Goal: Information Seeking & Learning: Learn about a topic

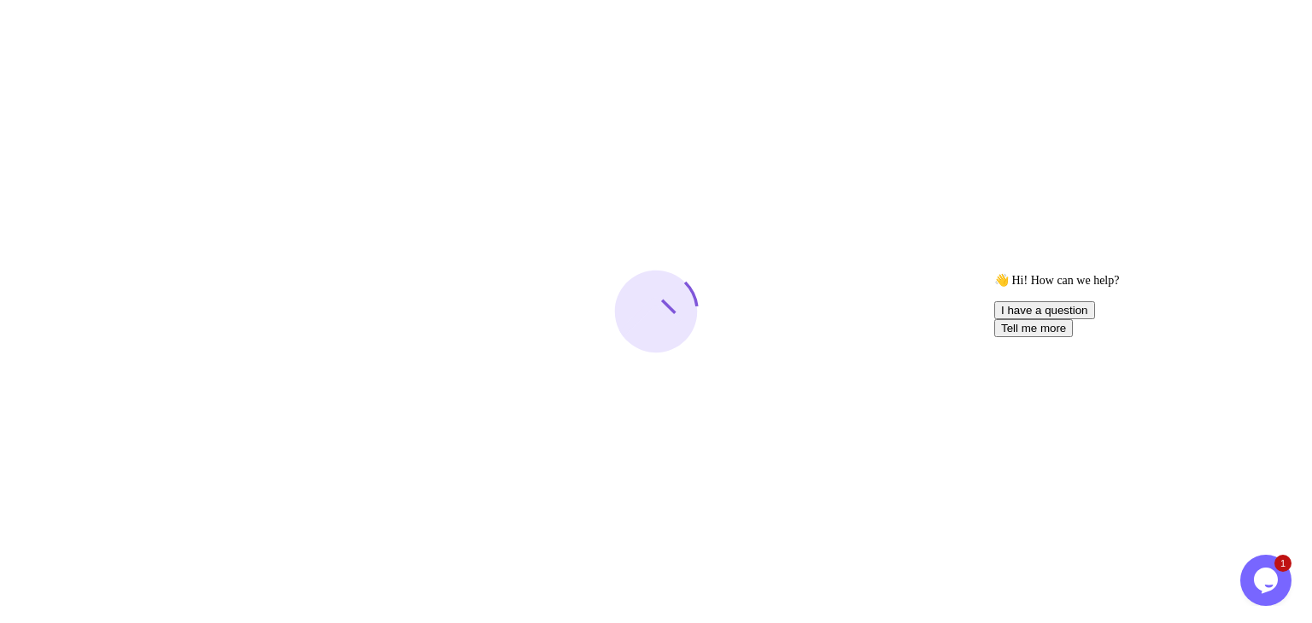
click at [994, 273] on icon "Chat attention grabber" at bounding box center [994, 273] width 0 height 0
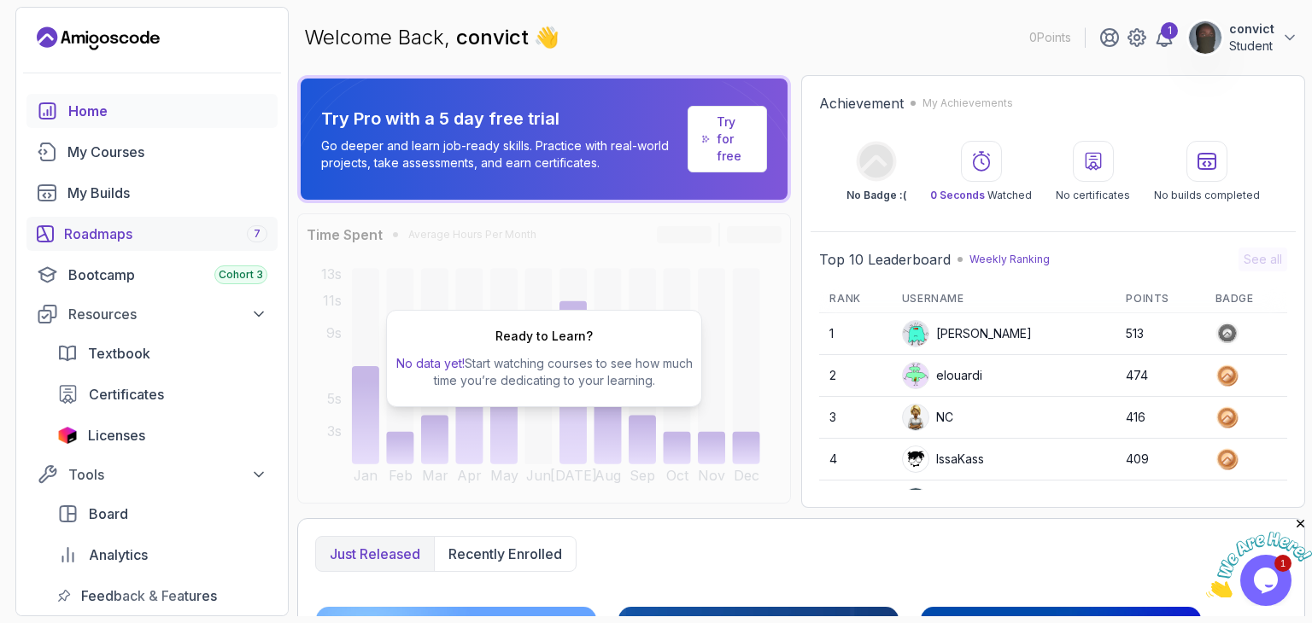
click at [176, 231] on div "Roadmaps 7" at bounding box center [165, 234] width 203 height 20
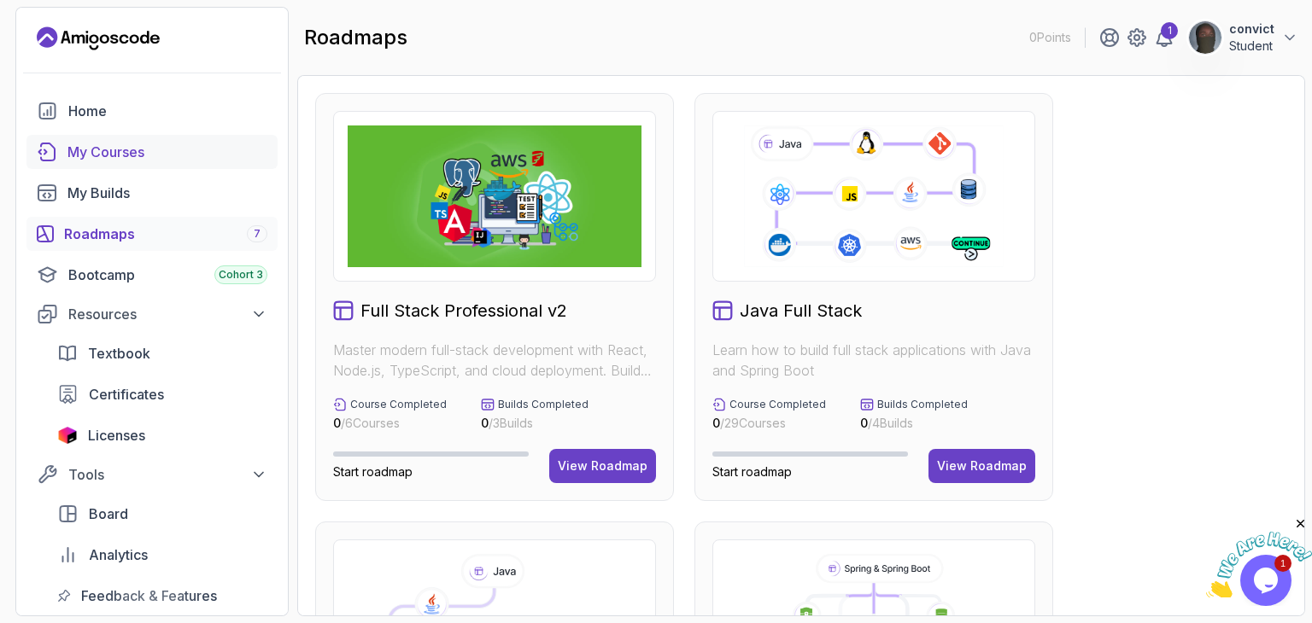
click at [149, 160] on div "My Courses" at bounding box center [167, 152] width 200 height 20
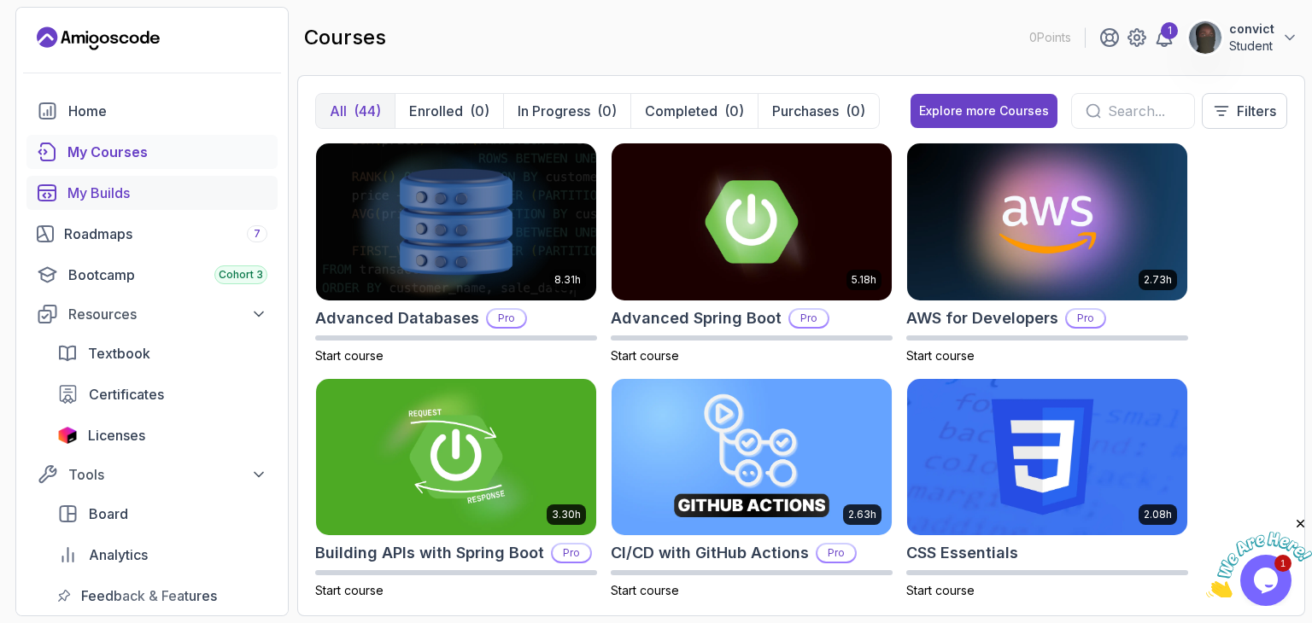
click at [150, 203] on link "My Builds" at bounding box center [151, 193] width 251 height 34
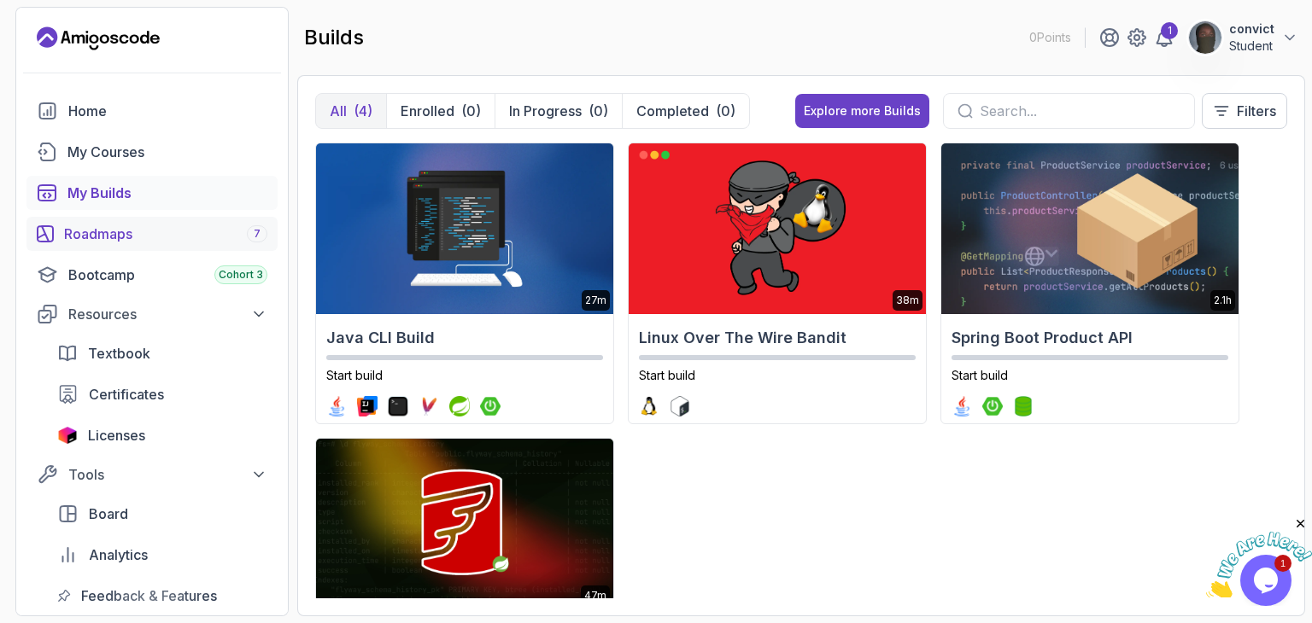
click at [150, 232] on div "Roadmaps 7" at bounding box center [165, 234] width 203 height 20
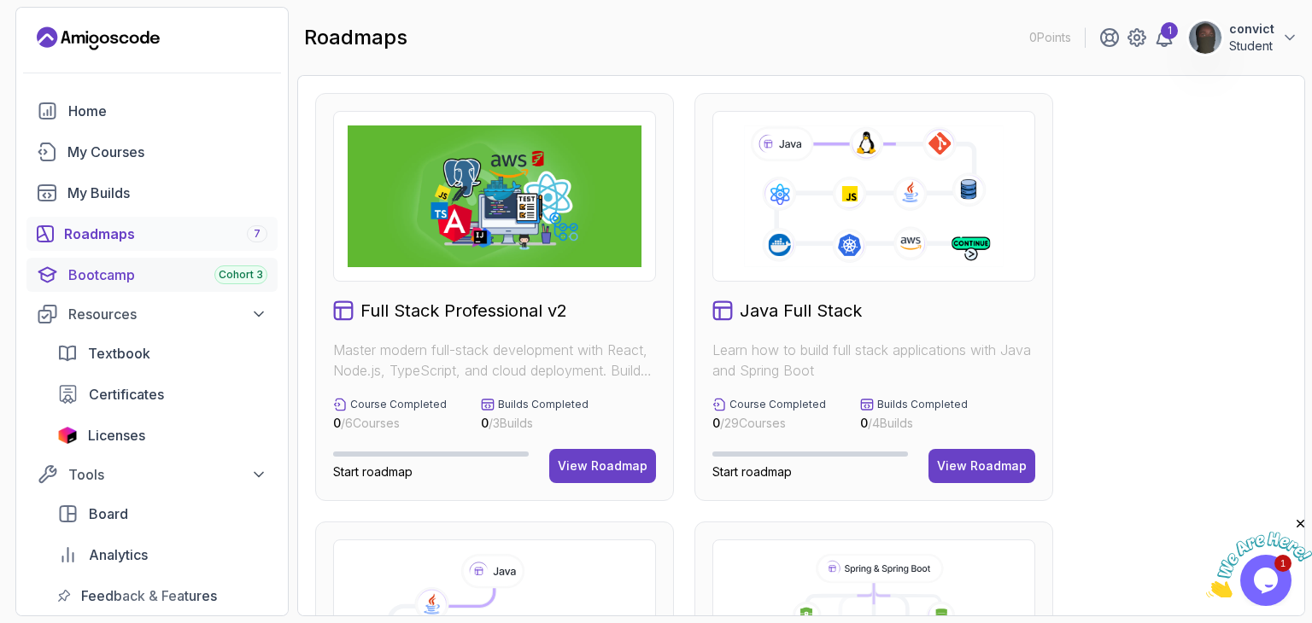
click at [145, 271] on div "Bootcamp Cohort 3" at bounding box center [167, 275] width 199 height 20
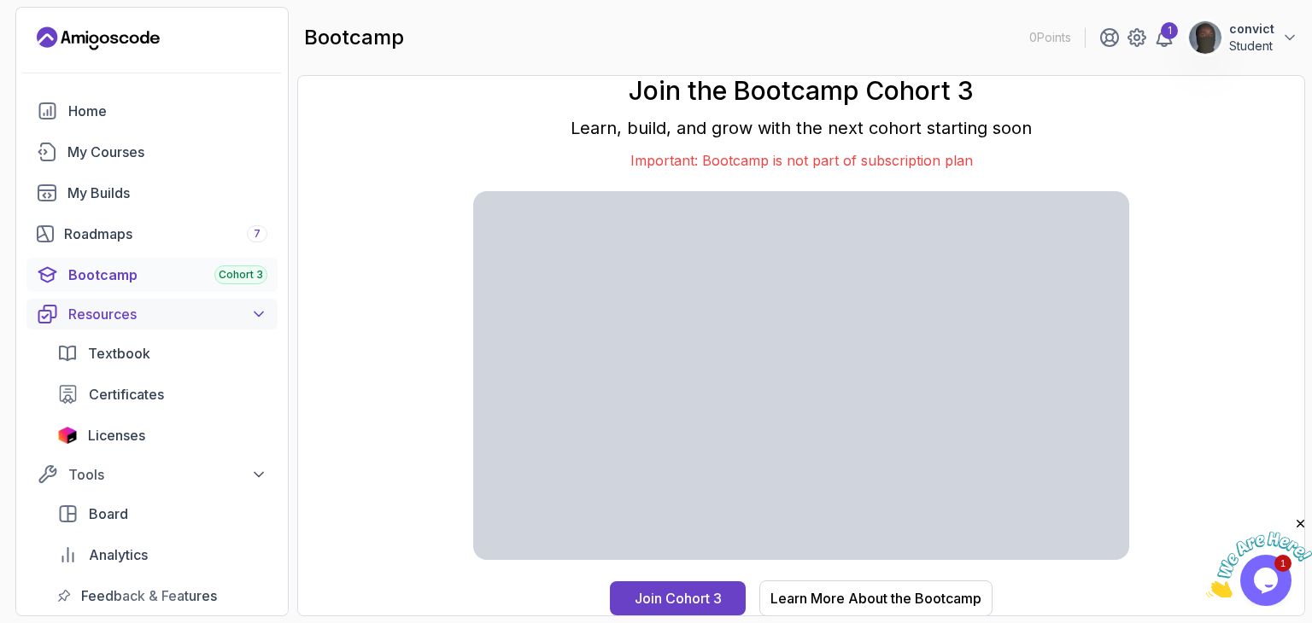
click at [166, 301] on button "Resources" at bounding box center [151, 314] width 251 height 31
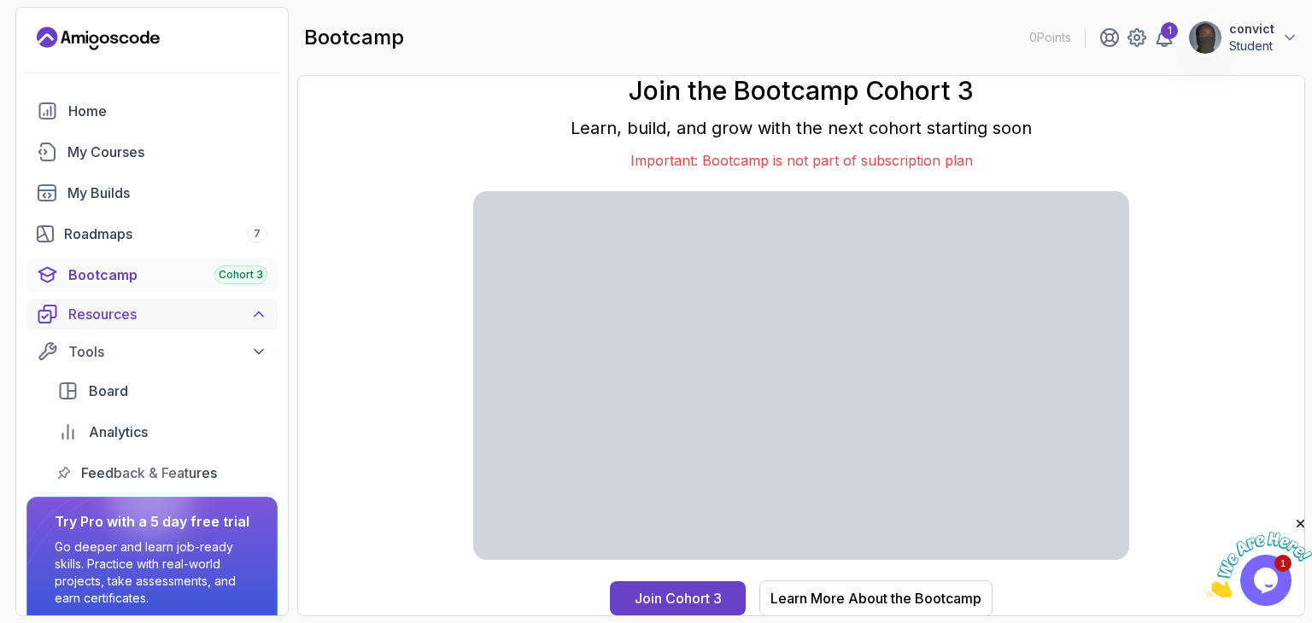
click at [166, 301] on button "Resources" at bounding box center [151, 314] width 251 height 31
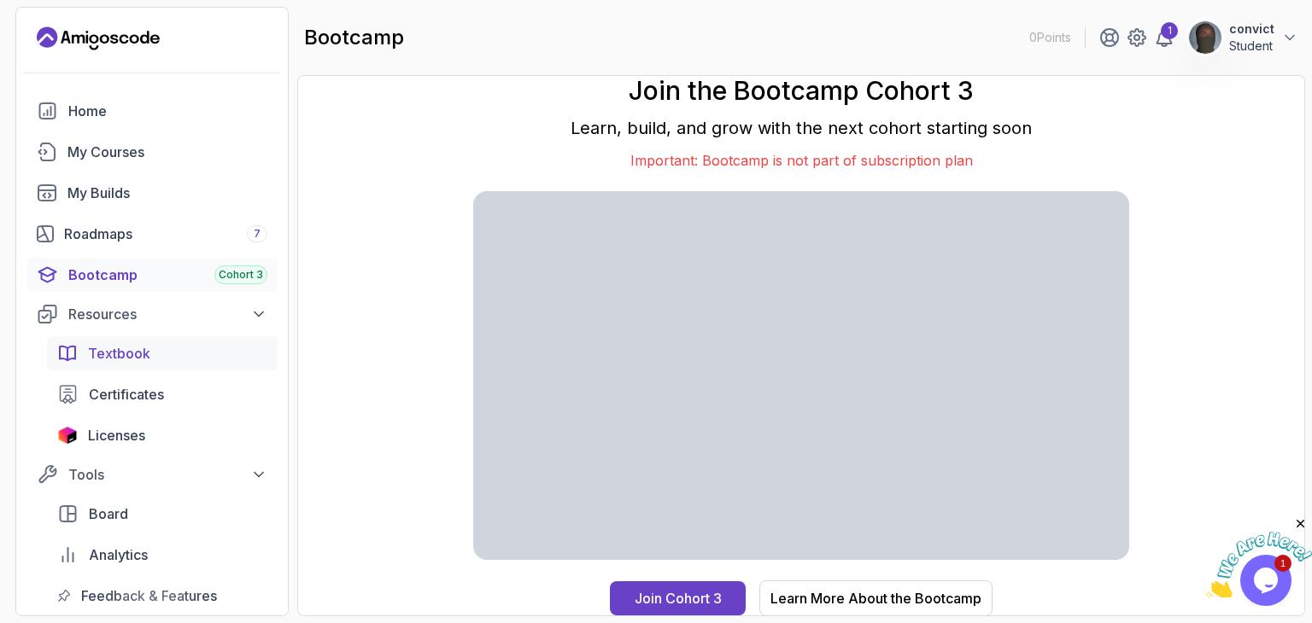
click at [154, 356] on div "Textbook" at bounding box center [177, 353] width 179 height 20
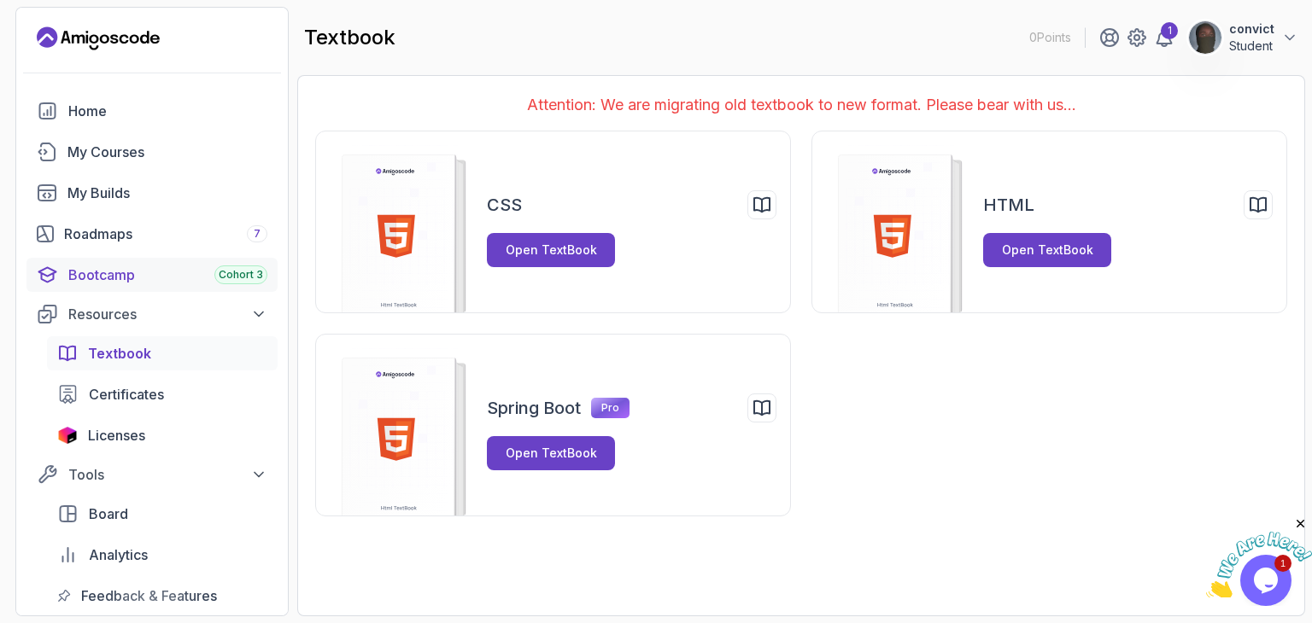
click at [174, 281] on div "Bootcamp Cohort 3" at bounding box center [167, 275] width 199 height 20
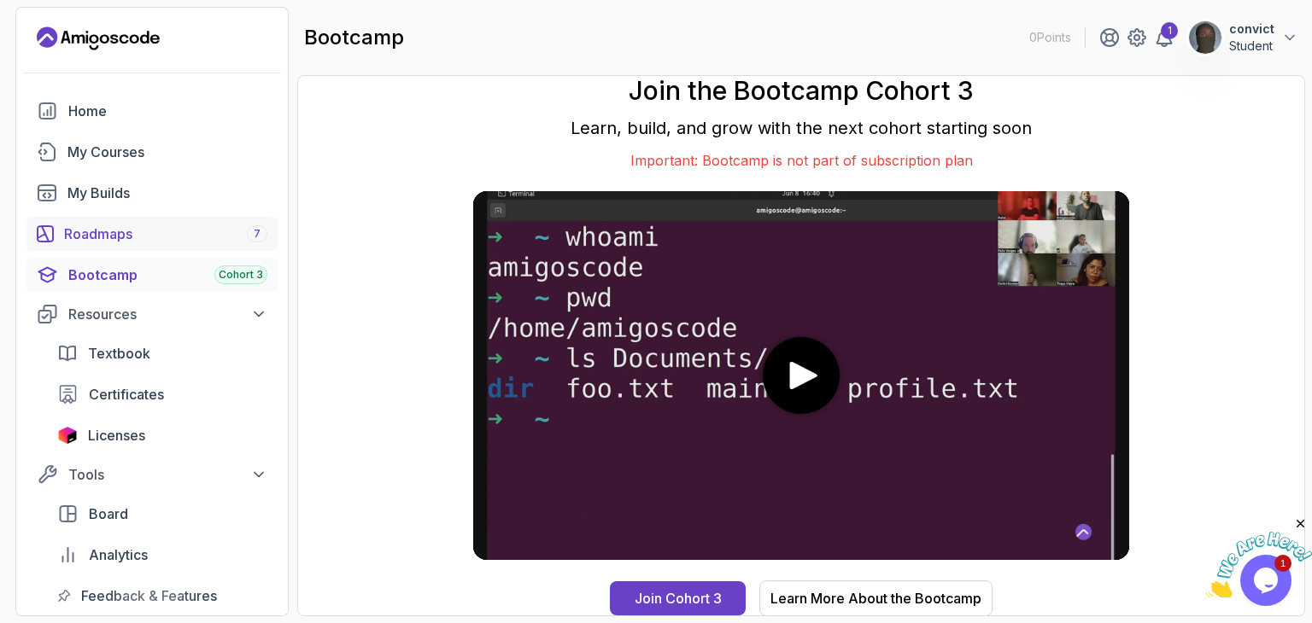
click at [215, 241] on div "Roadmaps 7" at bounding box center [165, 234] width 203 height 20
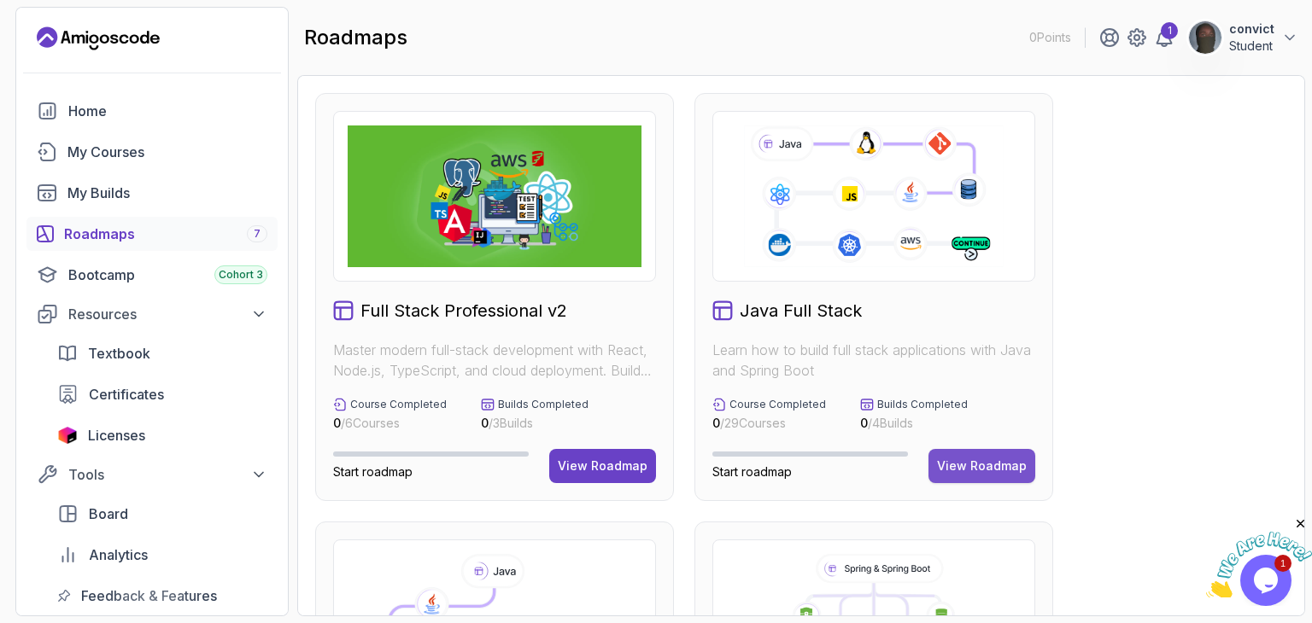
click at [955, 453] on button "View Roadmap" at bounding box center [981, 466] width 107 height 34
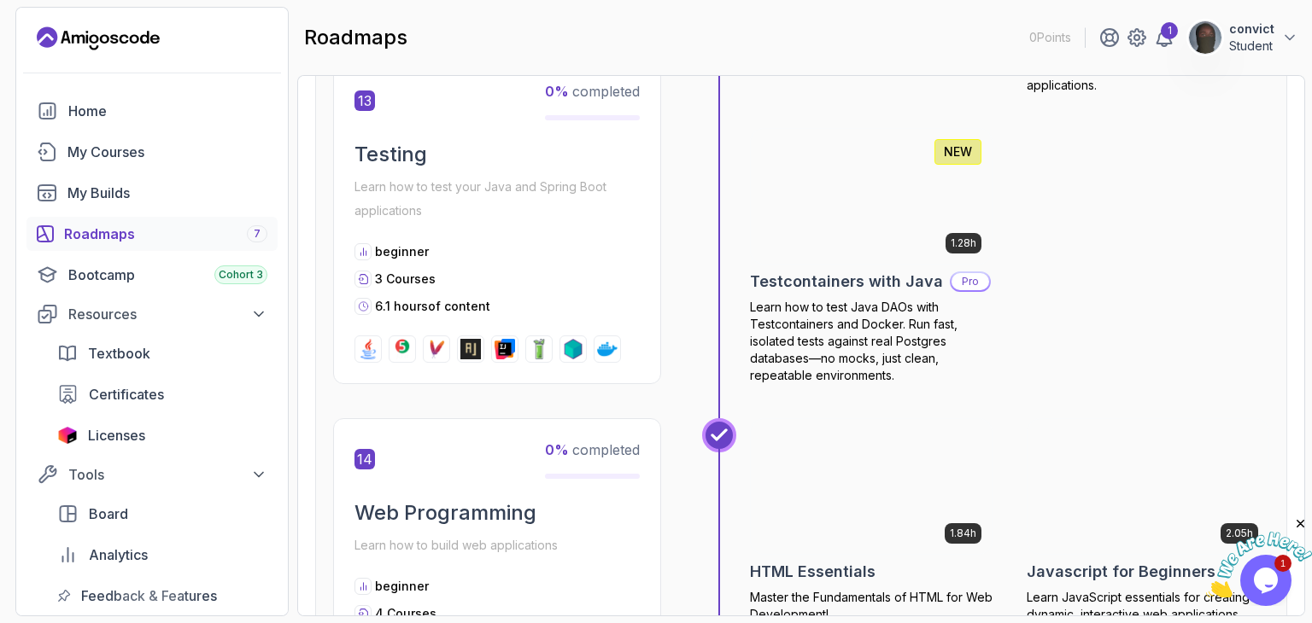
scroll to position [5442, 0]
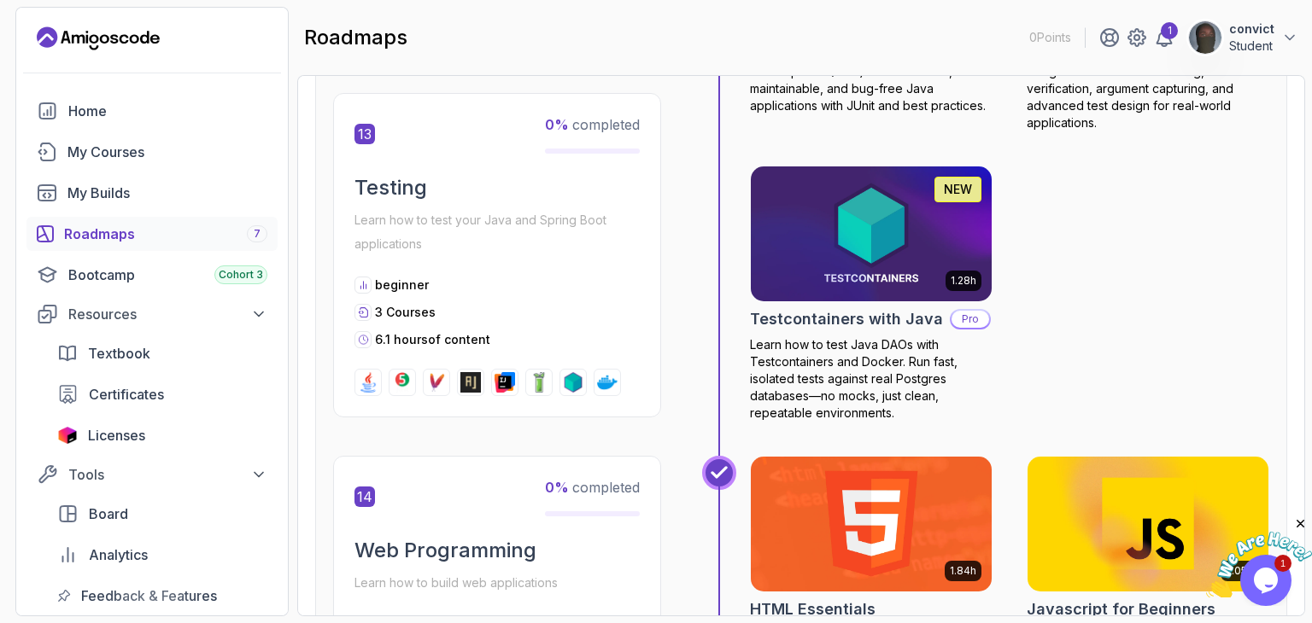
drag, startPoint x: 1299, startPoint y: 522, endPoint x: 2502, endPoint y: 1034, distance: 1307.8
click at [1299, 522] on icon "Close" at bounding box center [1300, 524] width 15 height 15
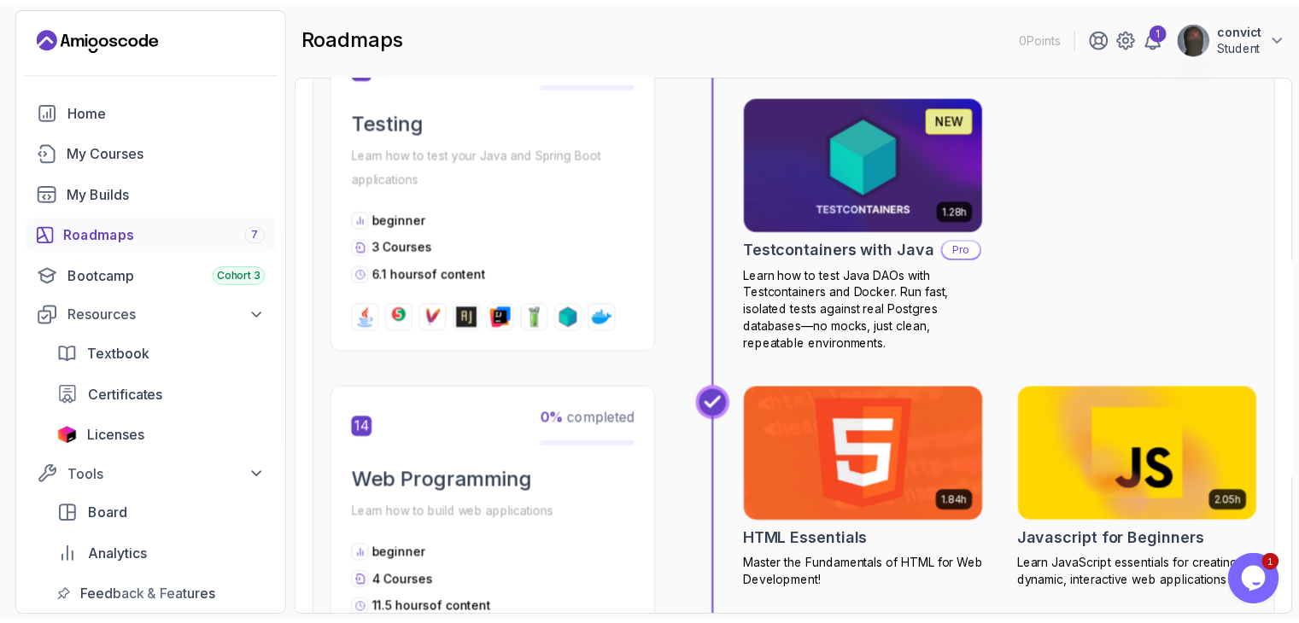
scroll to position [5612, 0]
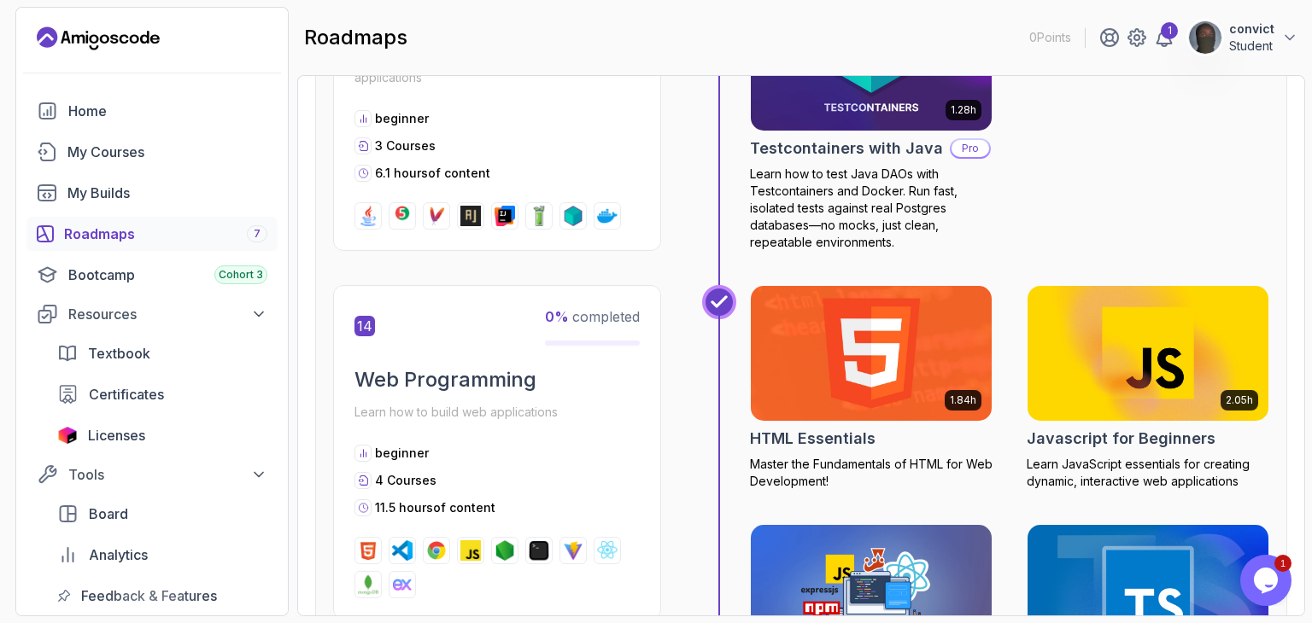
click at [861, 383] on img at bounding box center [871, 354] width 253 height 142
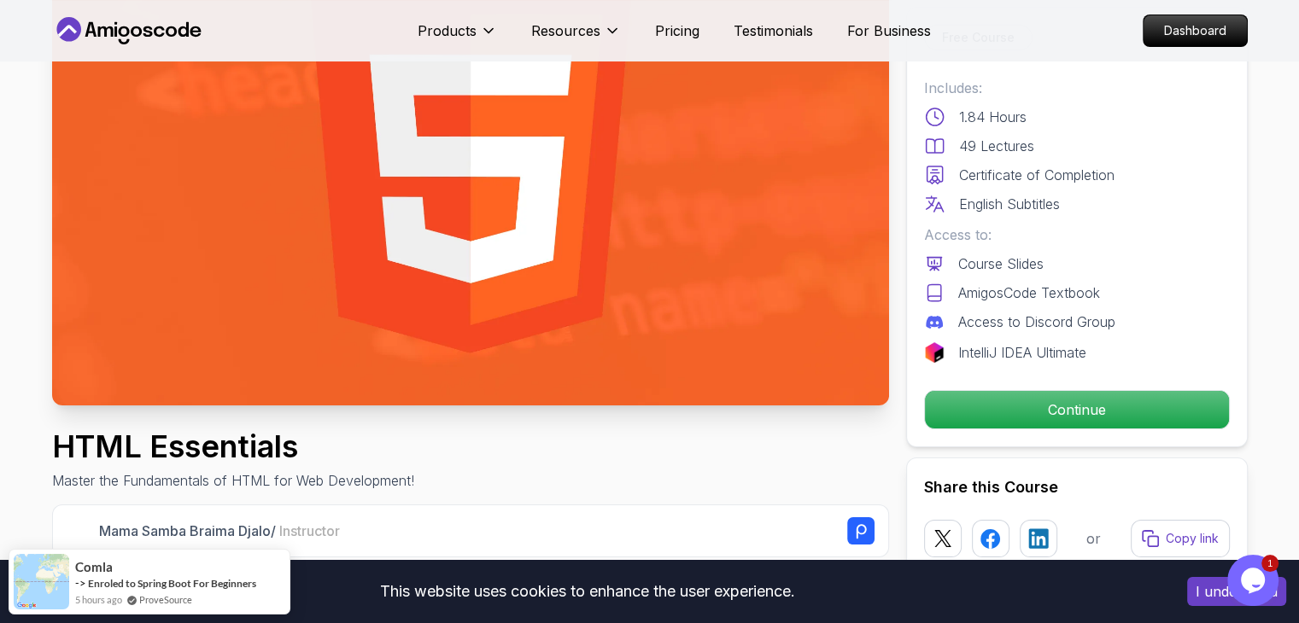
scroll to position [427, 0]
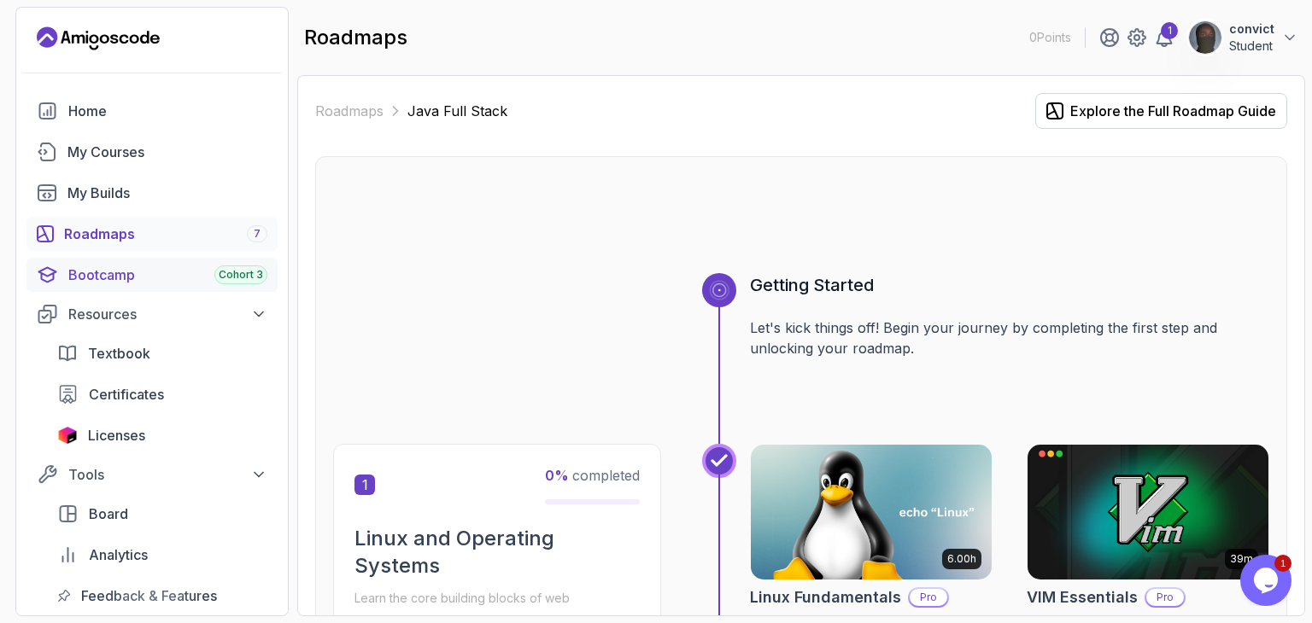
click at [137, 265] on div "Bootcamp Cohort 3" at bounding box center [167, 275] width 199 height 20
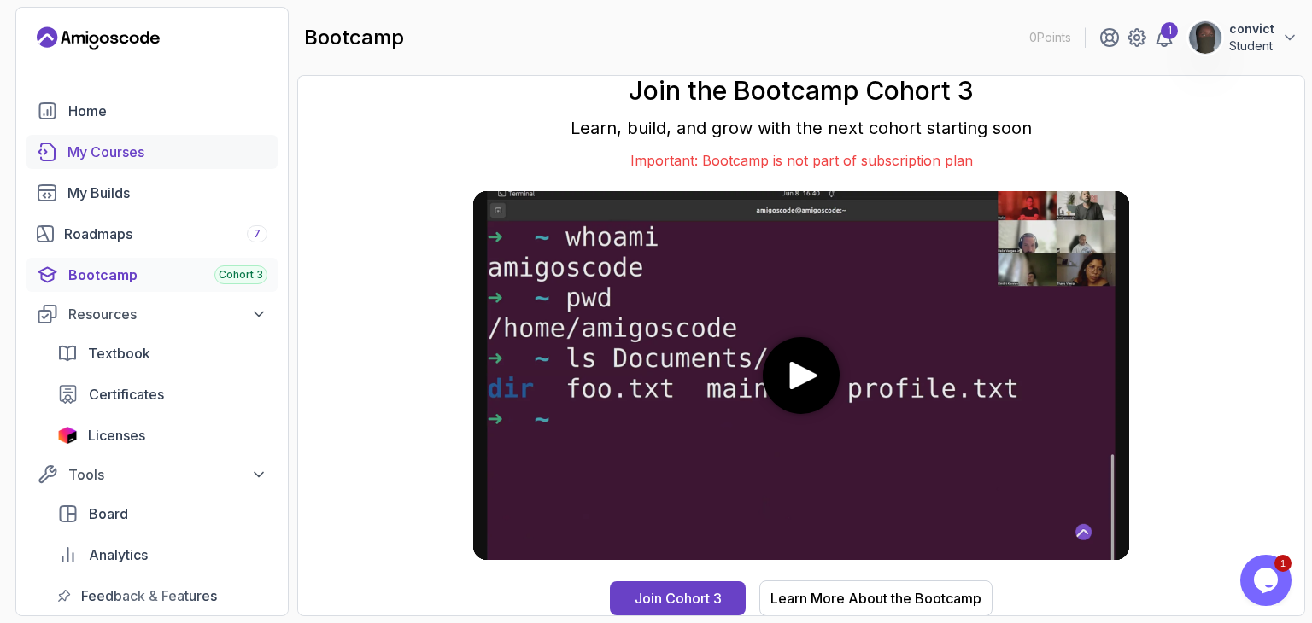
click at [142, 161] on link "My Courses" at bounding box center [151, 152] width 251 height 34
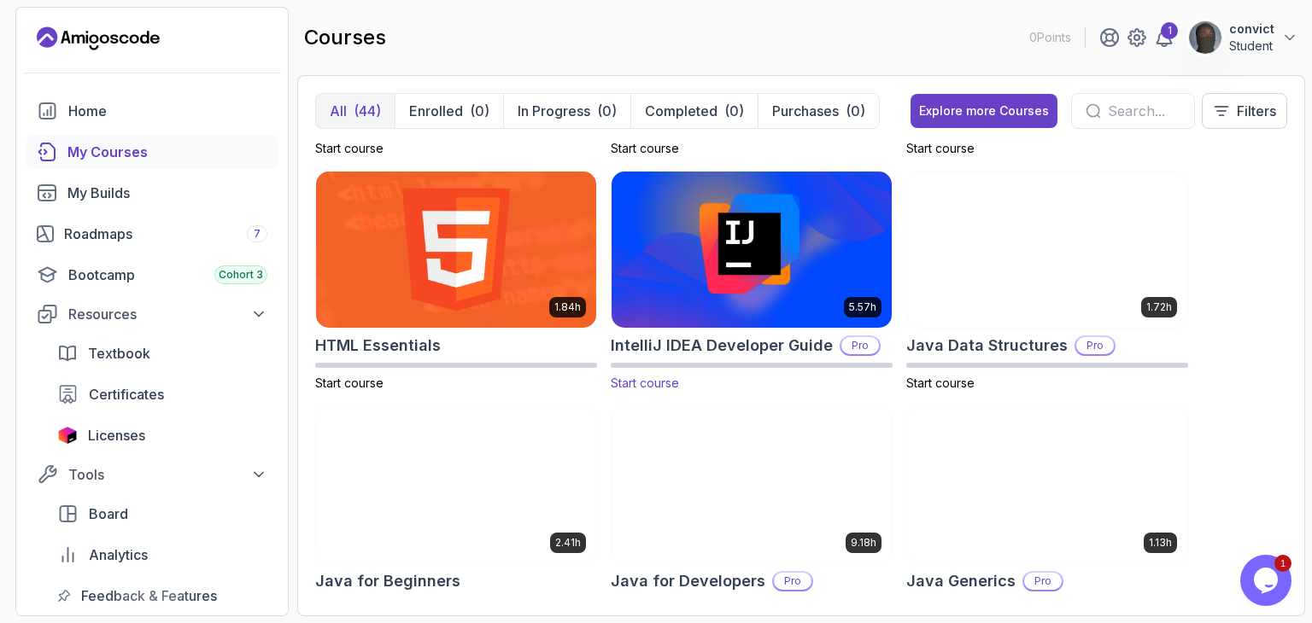
scroll to position [1110, 0]
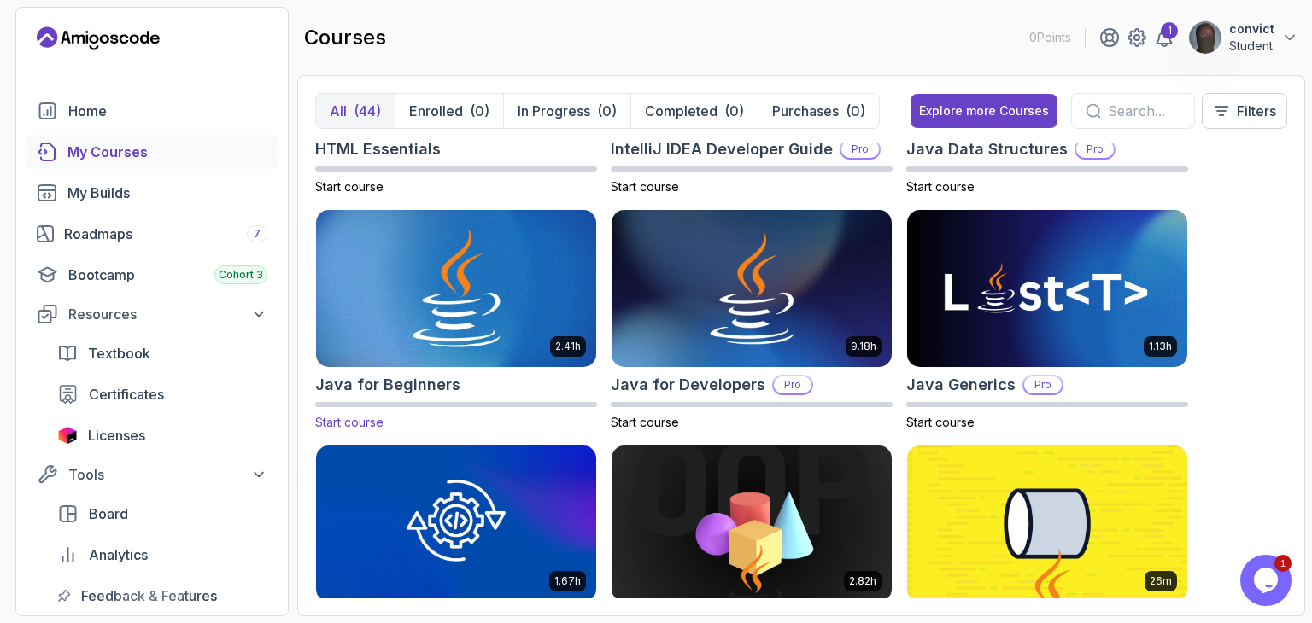
click at [528, 272] on img at bounding box center [456, 289] width 294 height 165
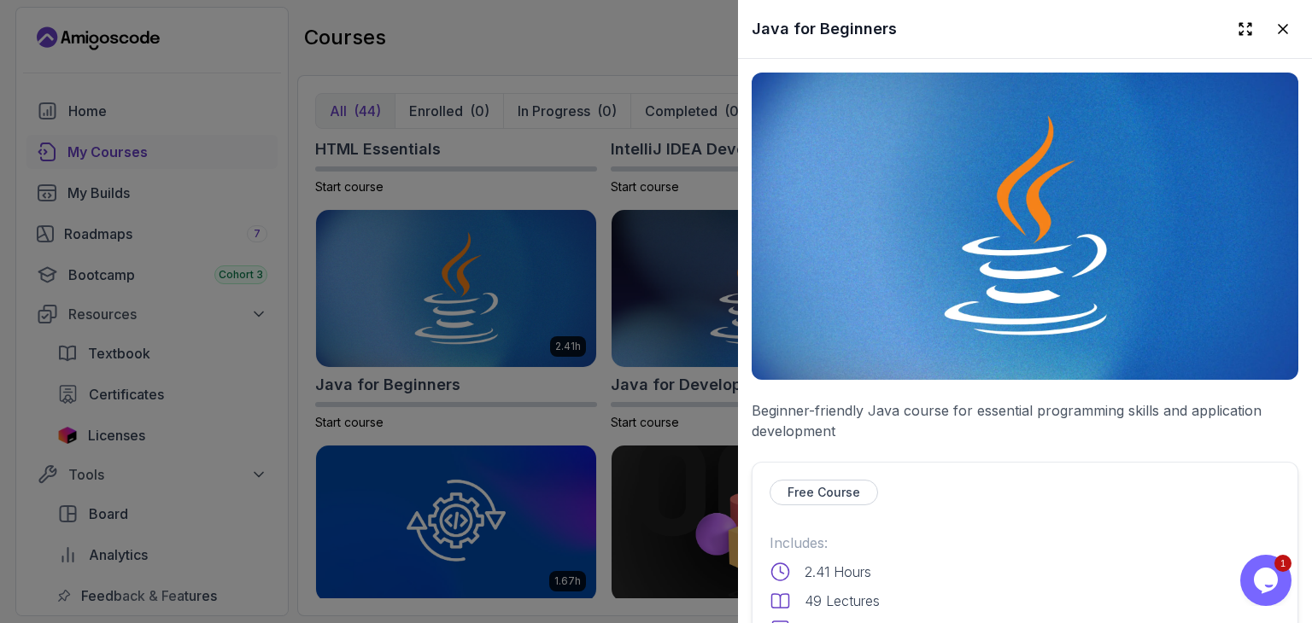
scroll to position [342, 0]
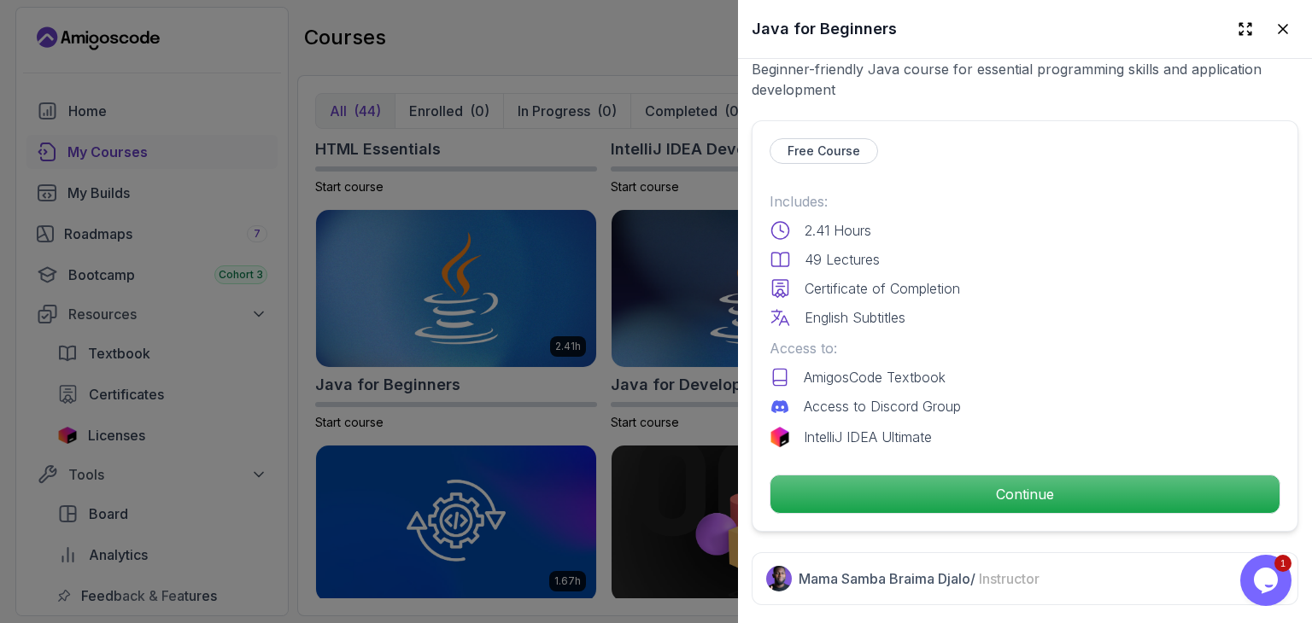
click at [569, 298] on div at bounding box center [656, 311] width 1312 height 623
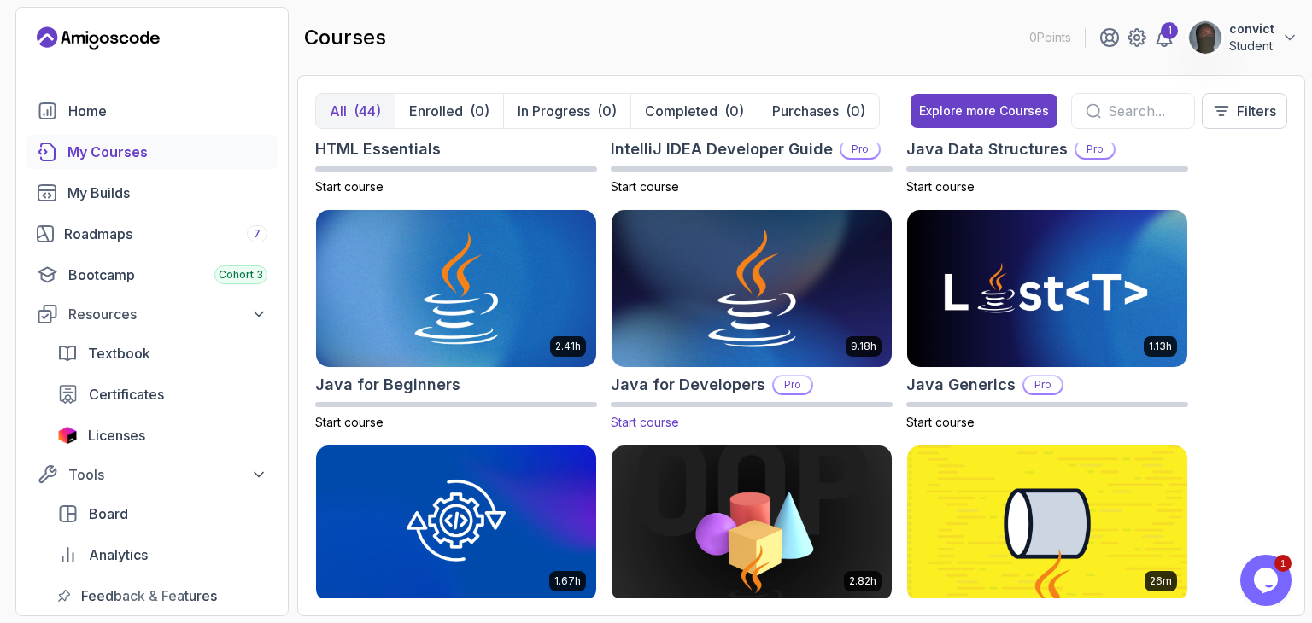
click at [722, 260] on img at bounding box center [752, 289] width 294 height 165
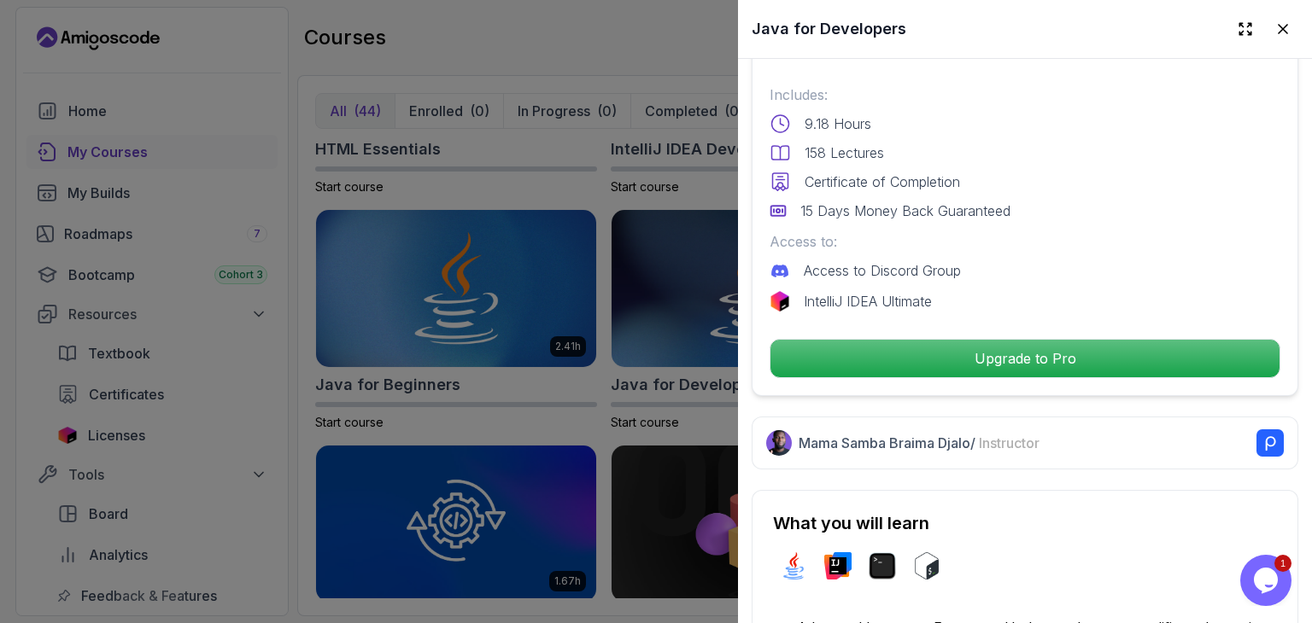
scroll to position [85, 0]
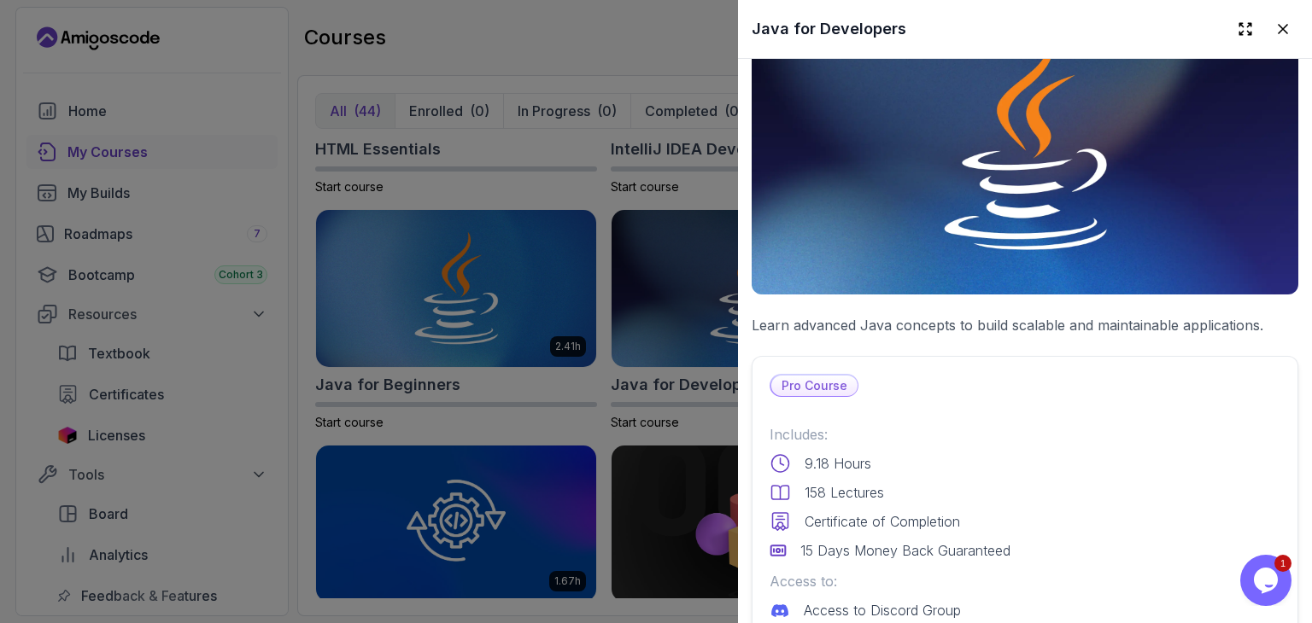
click at [752, 315] on p "Learn advanced Java concepts to build scalable and maintainable applications." at bounding box center [1025, 325] width 547 height 20
click at [708, 313] on div at bounding box center [656, 311] width 1312 height 623
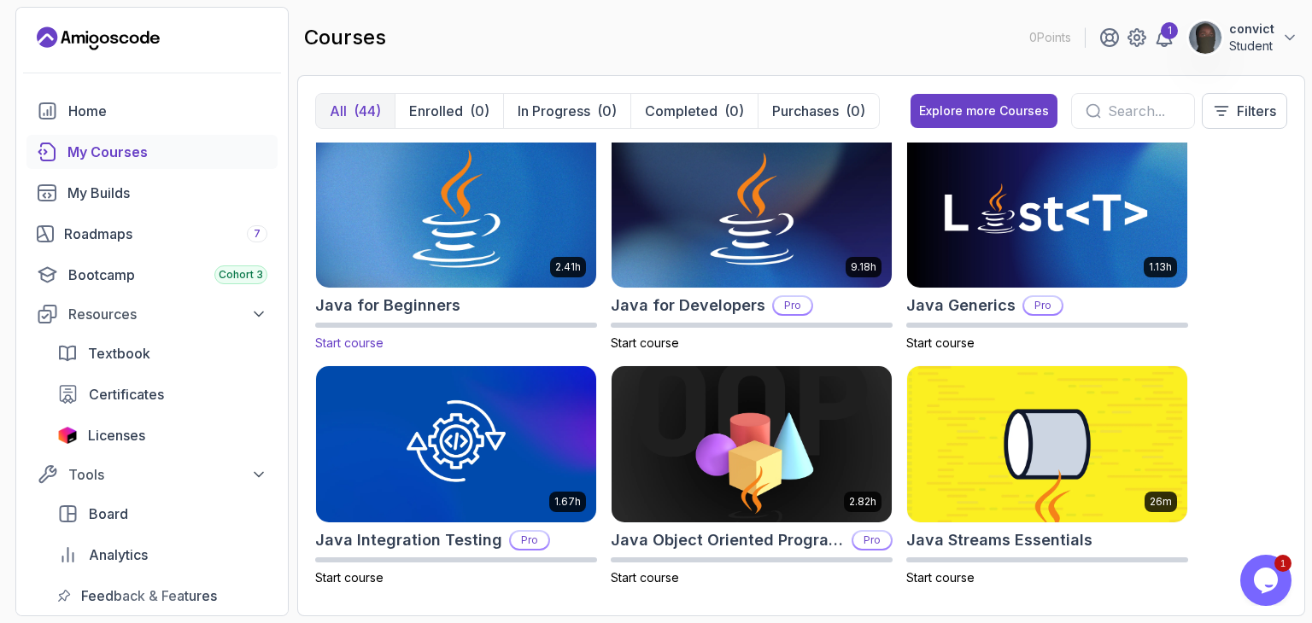
scroll to position [1025, 0]
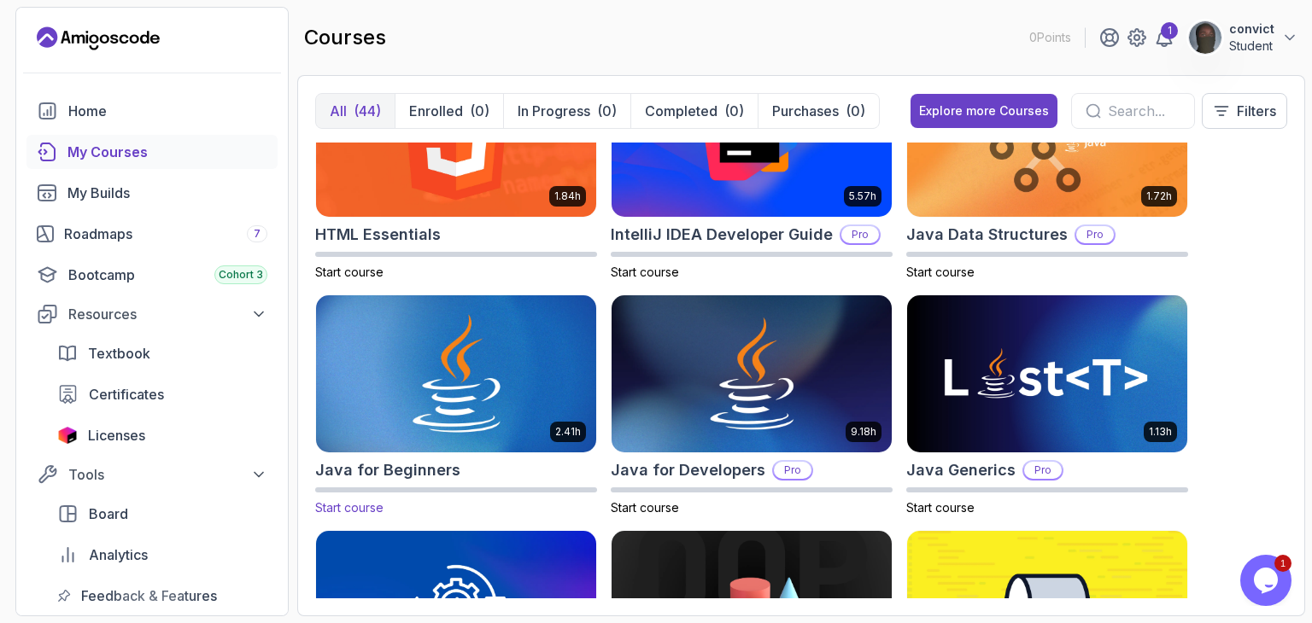
click at [518, 354] on img at bounding box center [456, 374] width 294 height 165
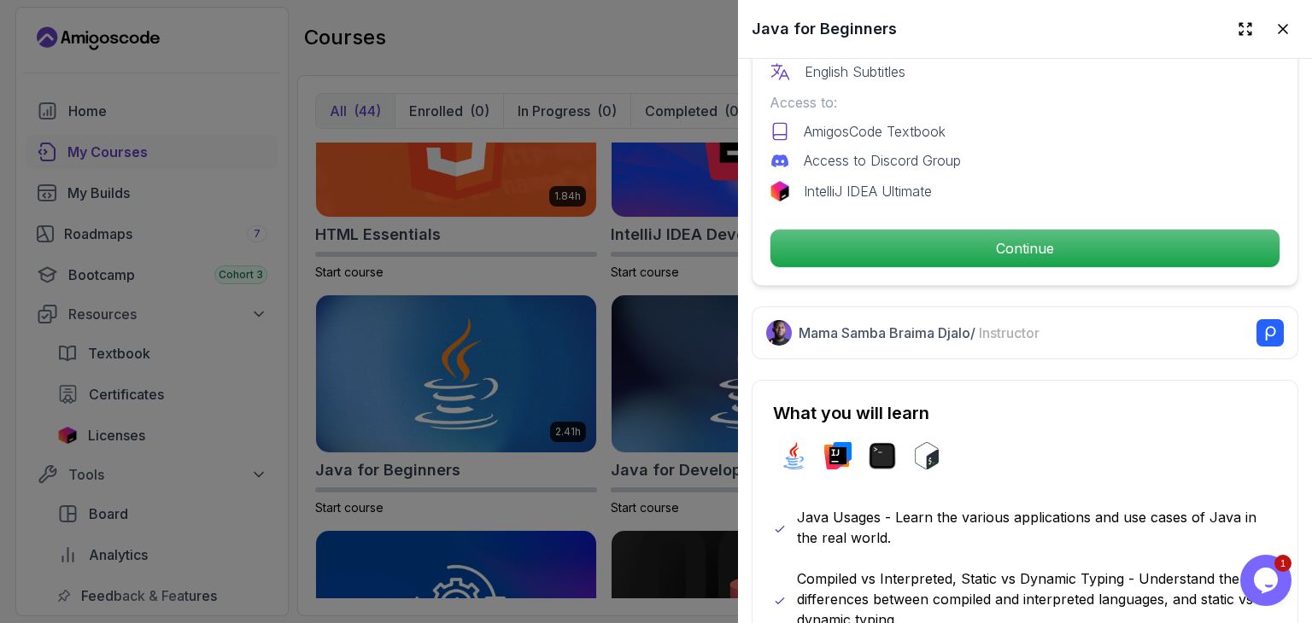
scroll to position [598, 0]
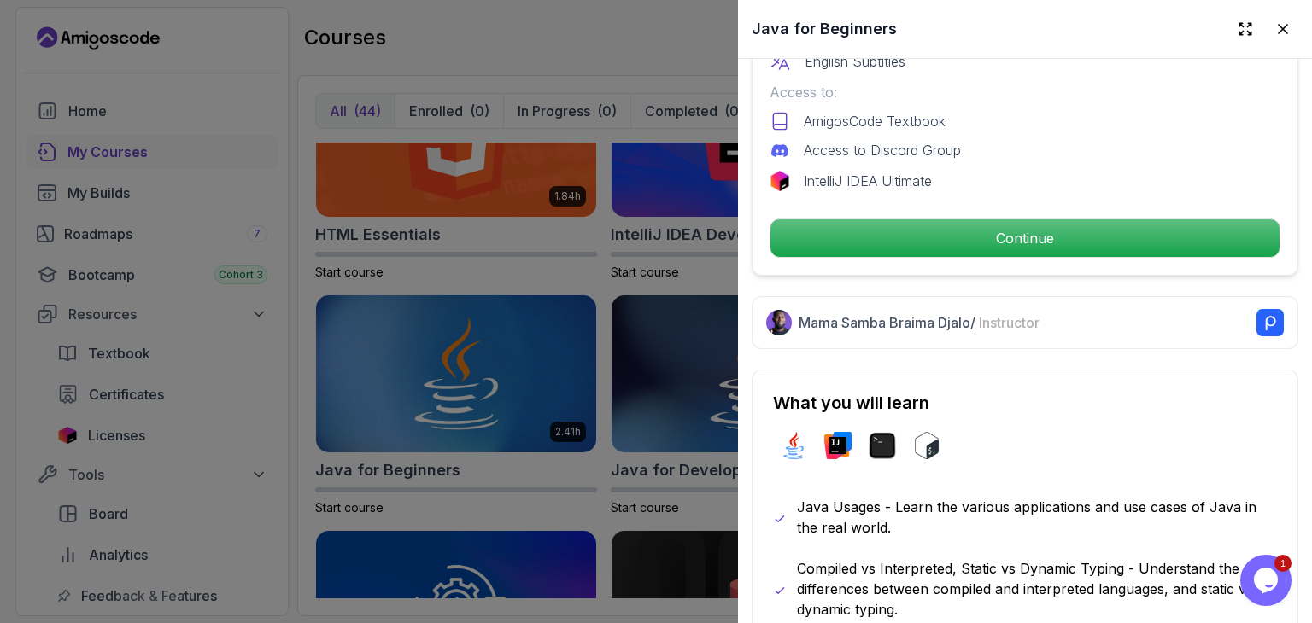
click at [1009, 250] on div "Free Course Includes: 2.41 Hours 49 Lectures Certificate of Completion English …" at bounding box center [1025, 70] width 547 height 412
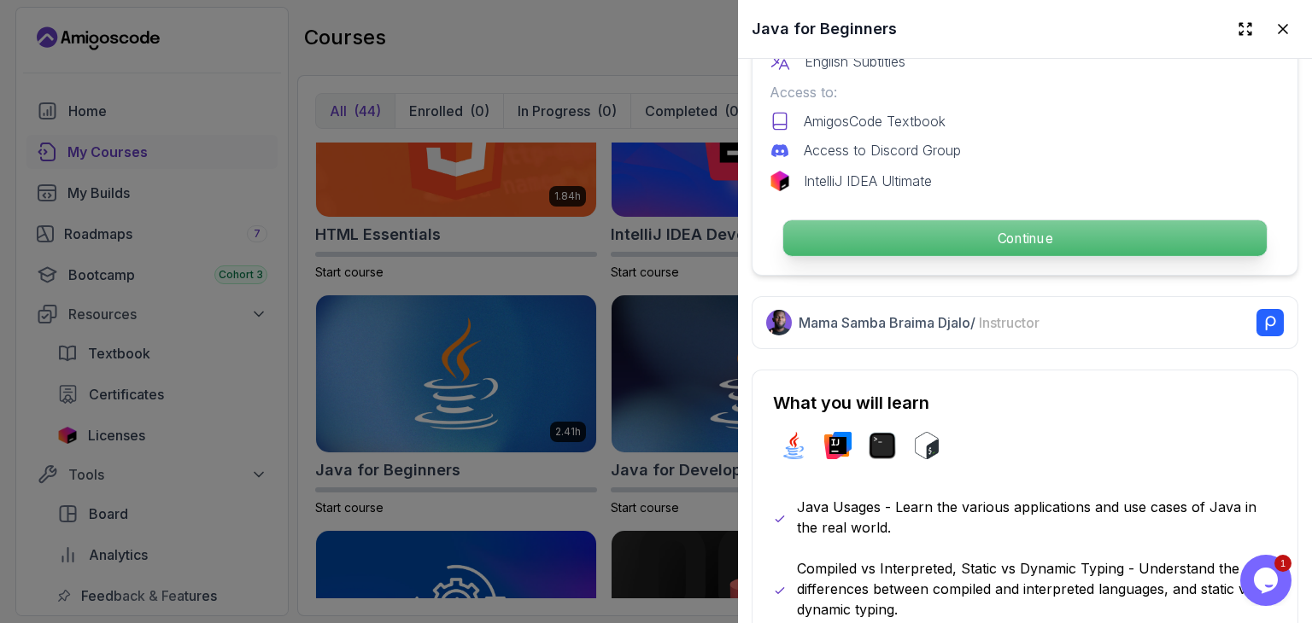
click at [1015, 240] on p "Continue" at bounding box center [1024, 238] width 483 height 36
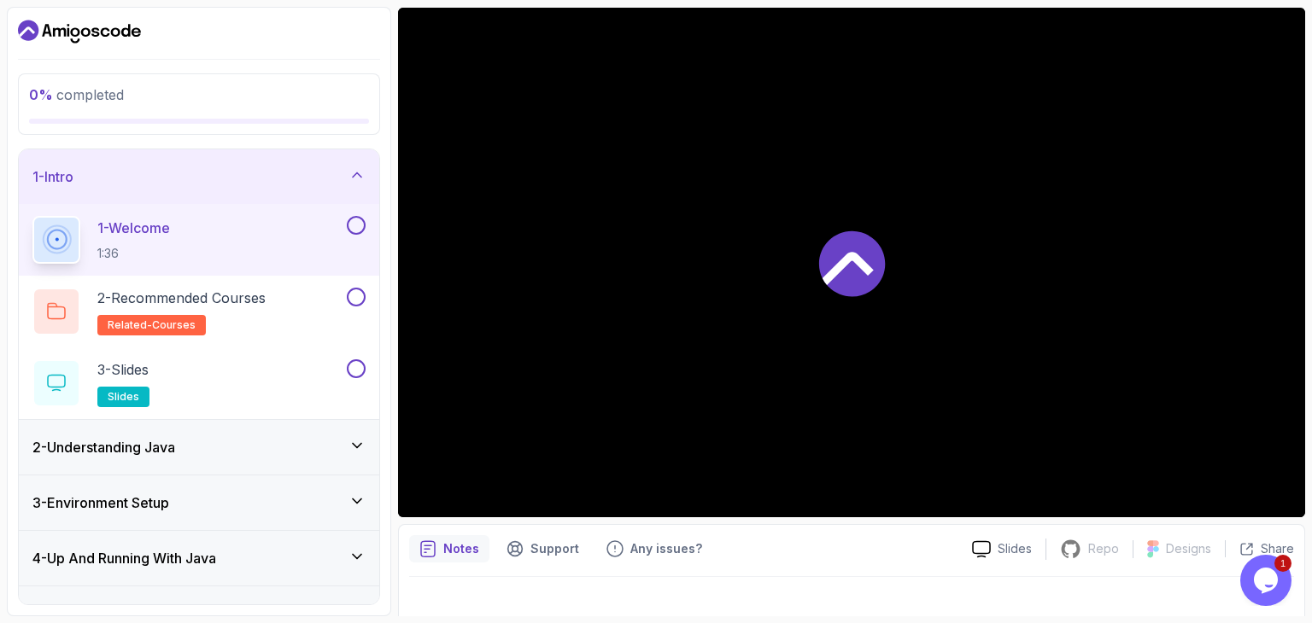
scroll to position [164, 0]
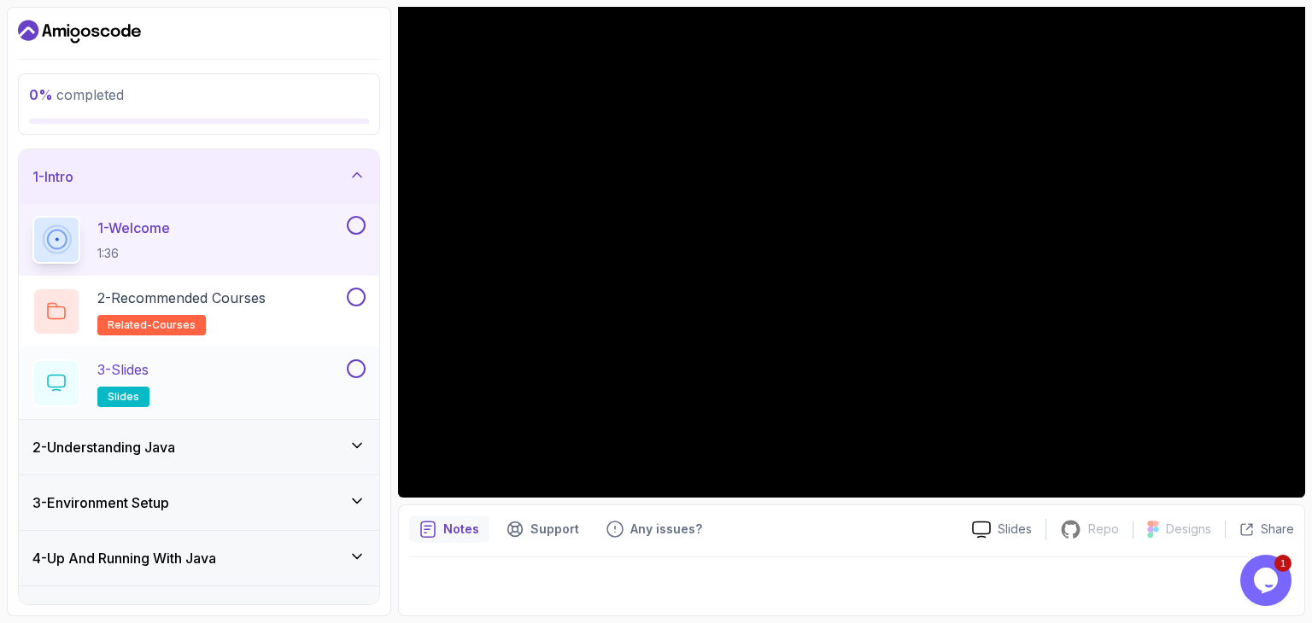
click at [285, 376] on div "3 - Slides slides" at bounding box center [187, 384] width 311 height 48
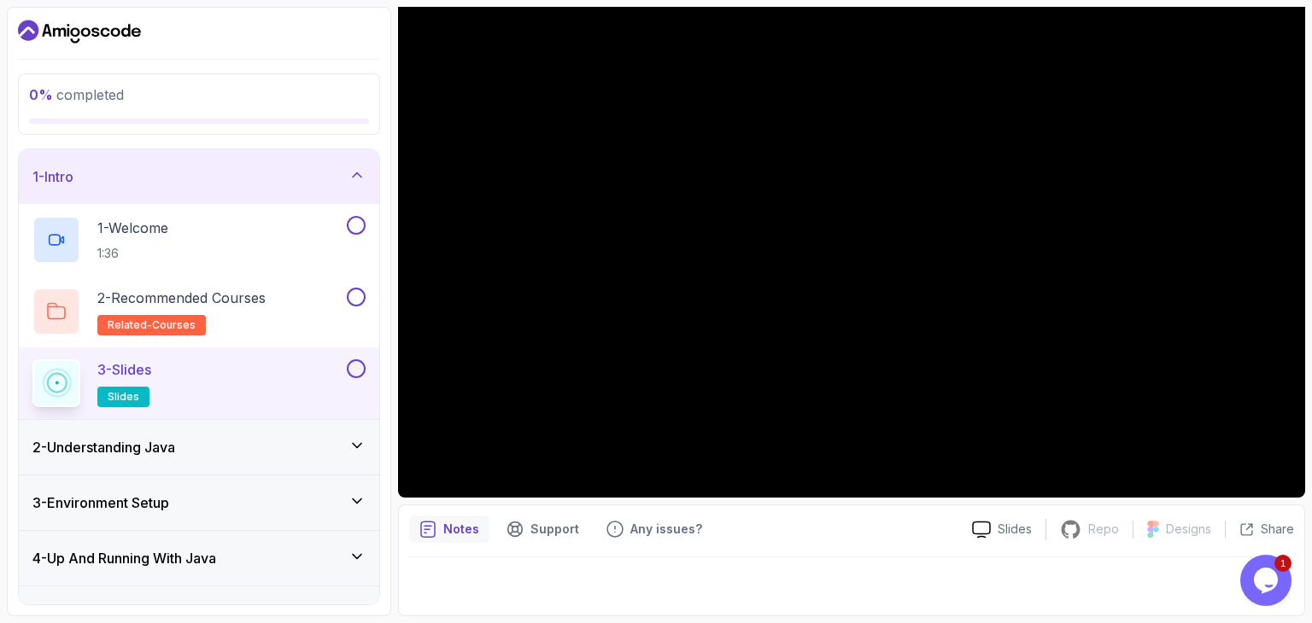
click at [109, 42] on icon "Dashboard" at bounding box center [79, 31] width 123 height 27
